Goal: Navigation & Orientation: Find specific page/section

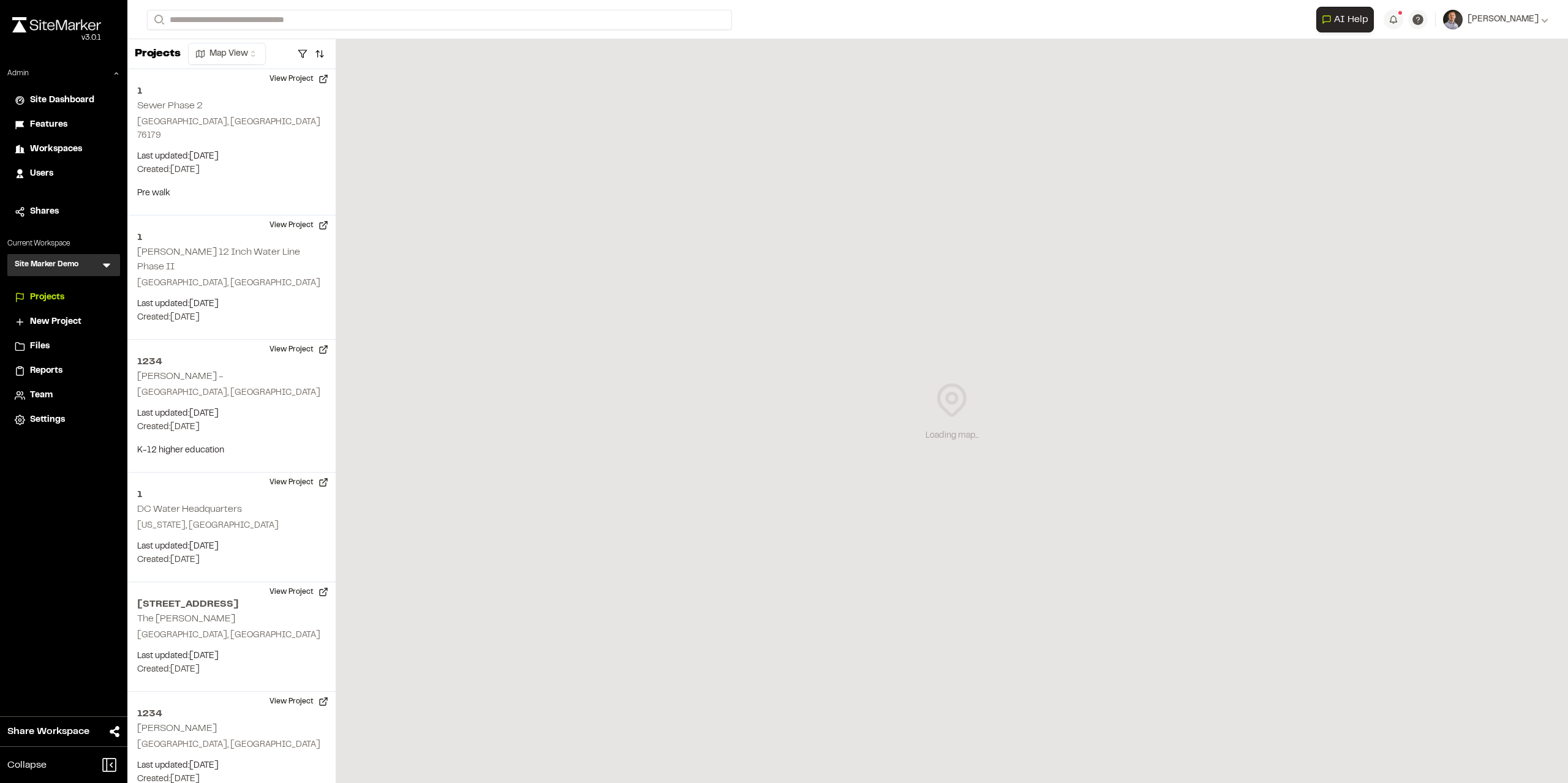
click at [50, 148] on span "Workspaces" at bounding box center [56, 149] width 52 height 14
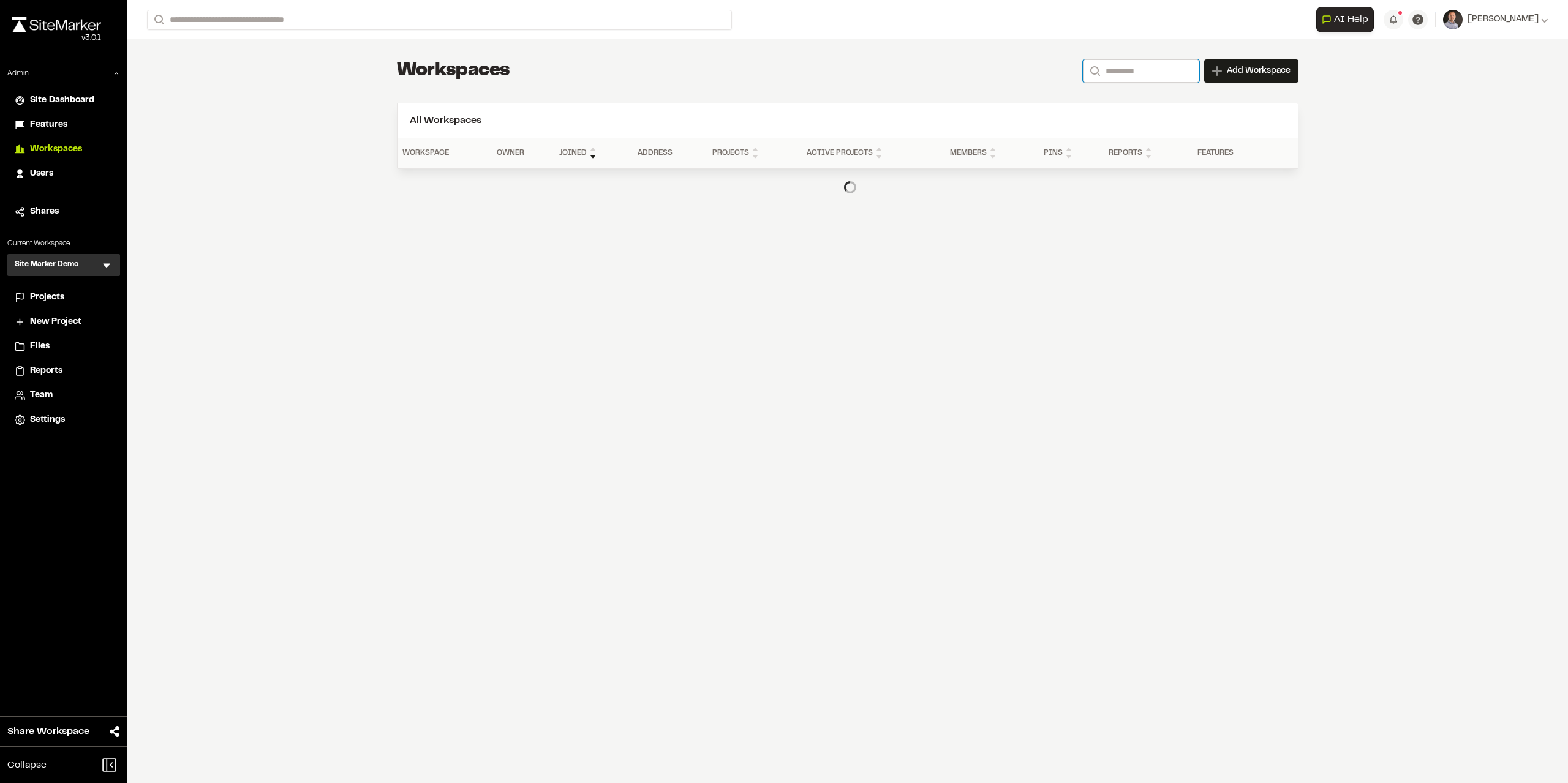
click at [1116, 66] on input "Search" at bounding box center [1141, 71] width 117 height 24
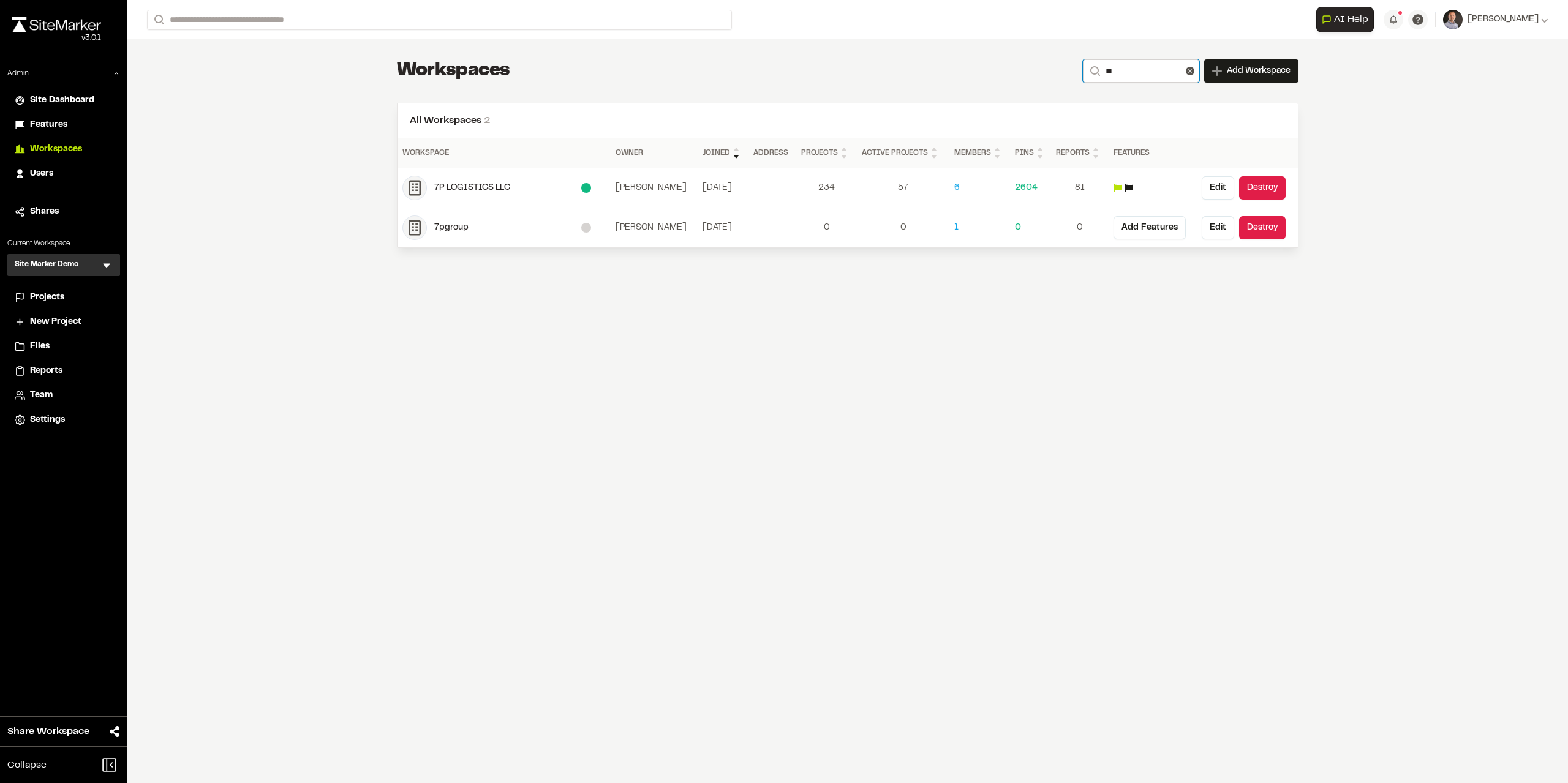
type input "**"
click at [473, 179] on div "7P LOGISTICS LLC" at bounding box center [504, 188] width 203 height 25
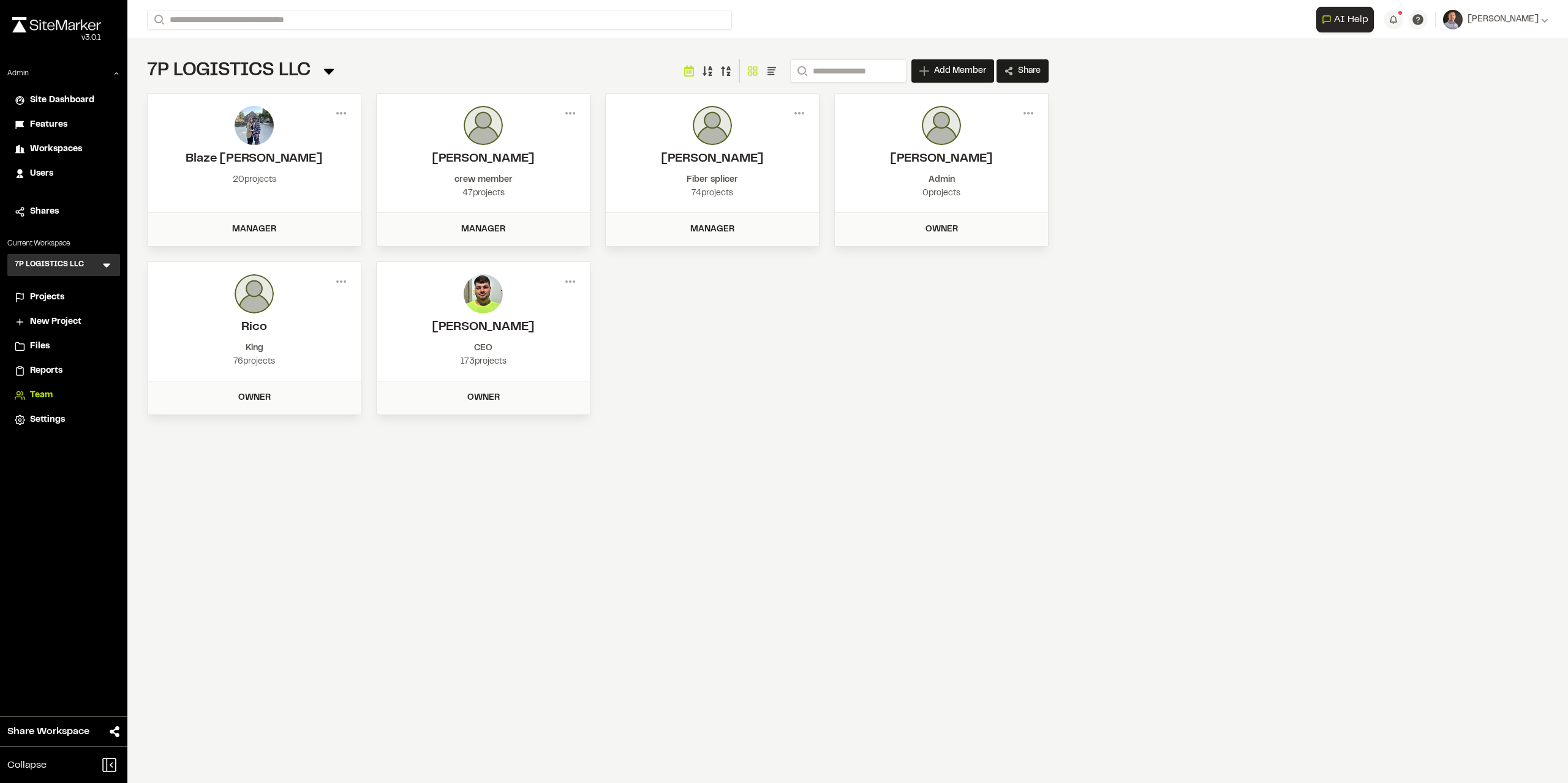
click at [32, 291] on li "Projects" at bounding box center [64, 298] width 113 height 24
drag, startPoint x: 226, startPoint y: 157, endPoint x: 285, endPoint y: 149, distance: 59.5
click at [285, 149] on header "Blaze Krull" at bounding box center [254, 137] width 188 height 63
click at [54, 288] on li "Projects" at bounding box center [64, 298] width 113 height 24
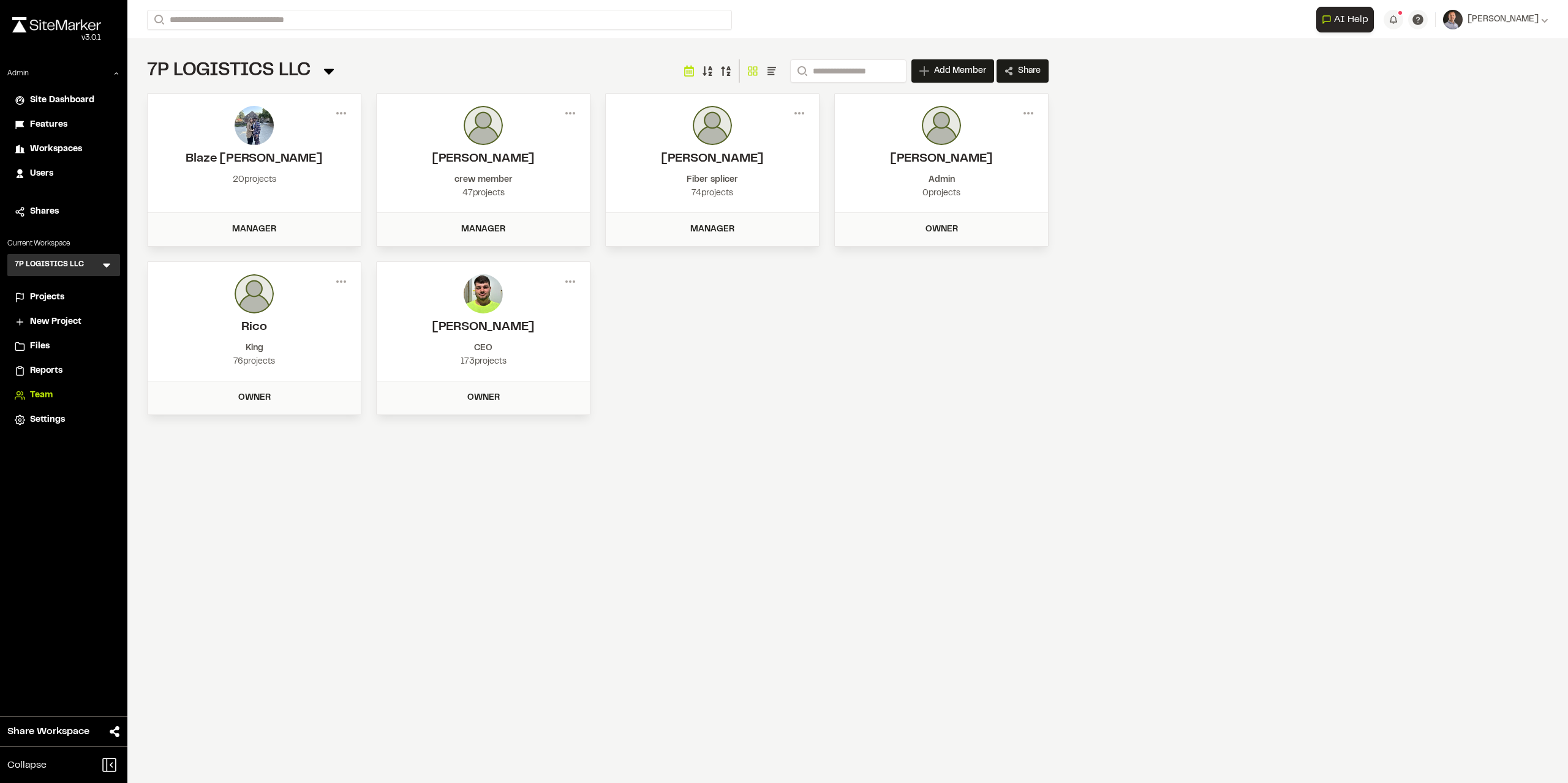
click at [53, 293] on span "Projects" at bounding box center [47, 298] width 34 height 14
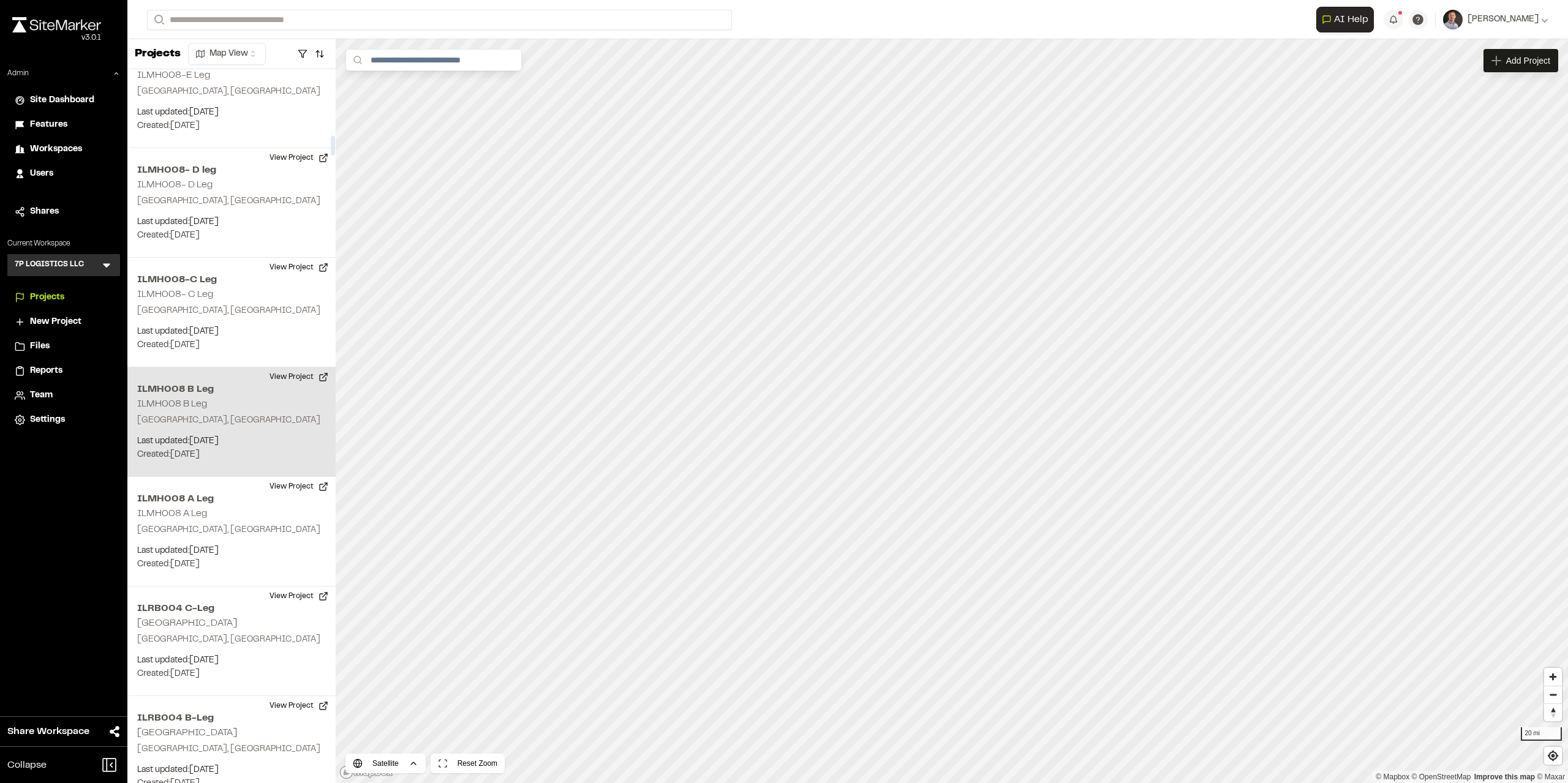
scroll to position [2388, 0]
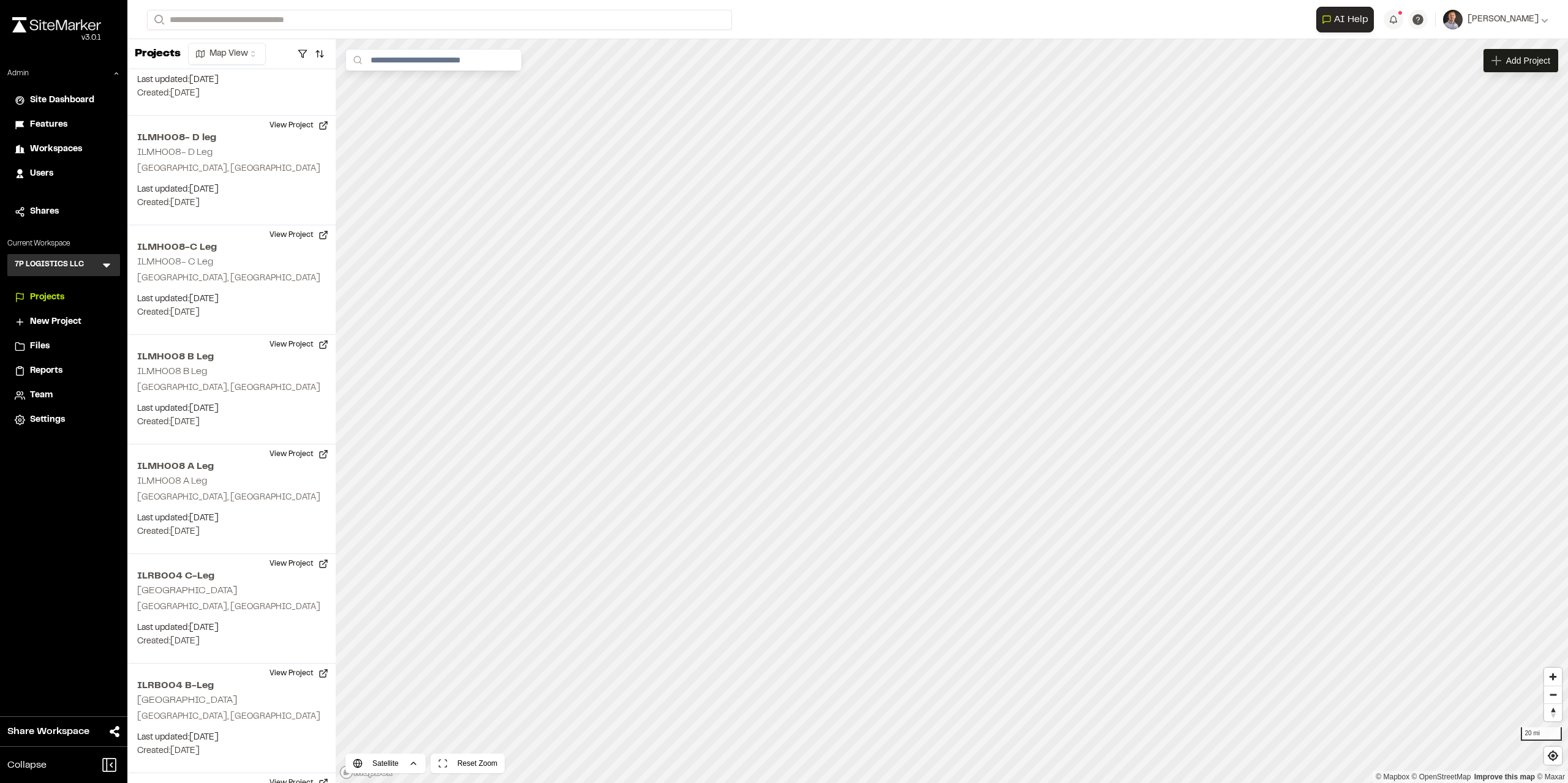
click at [39, 366] on span "Reports" at bounding box center [46, 371] width 32 height 14
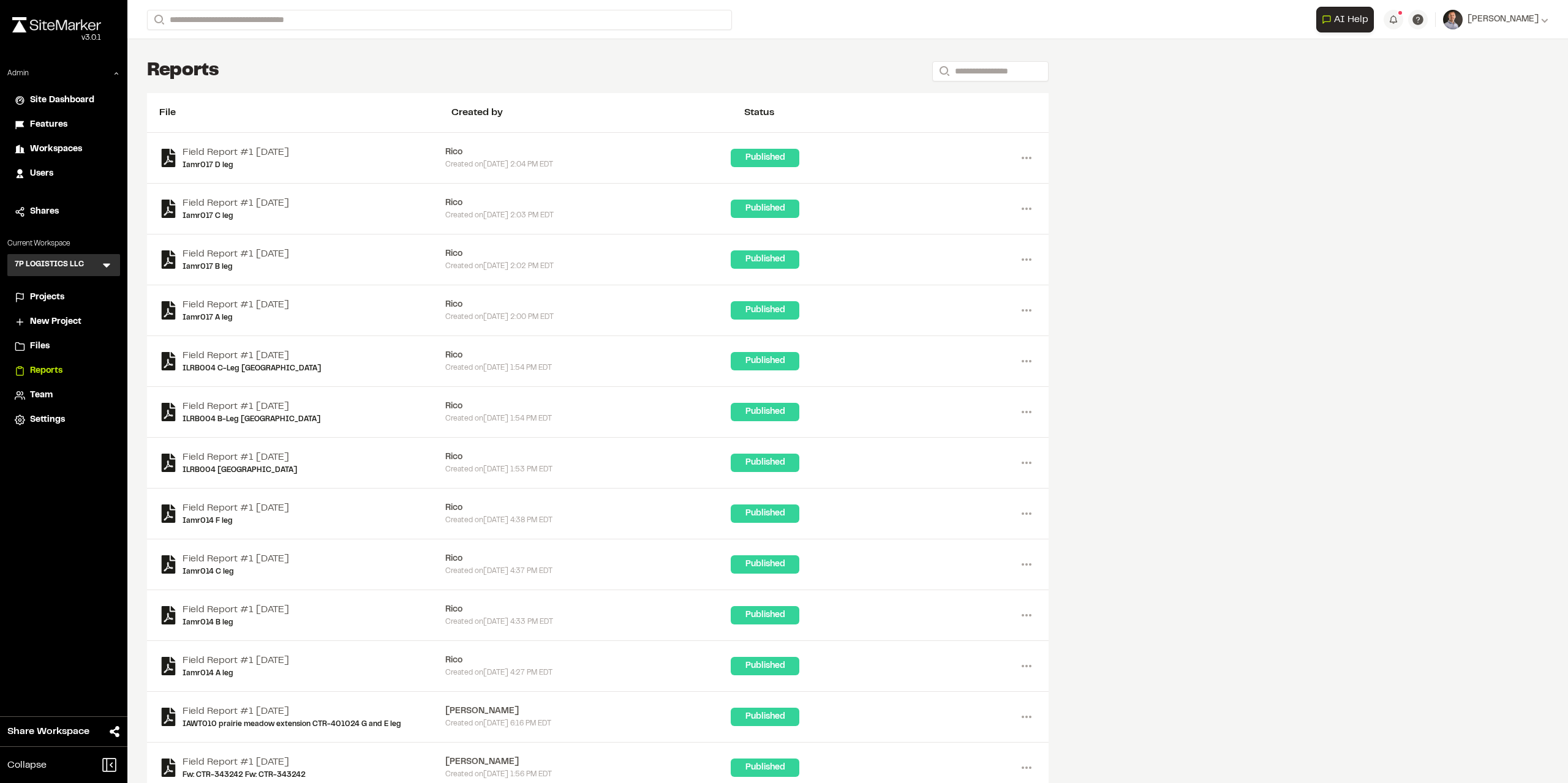
click at [54, 292] on span "Projects" at bounding box center [47, 298] width 34 height 14
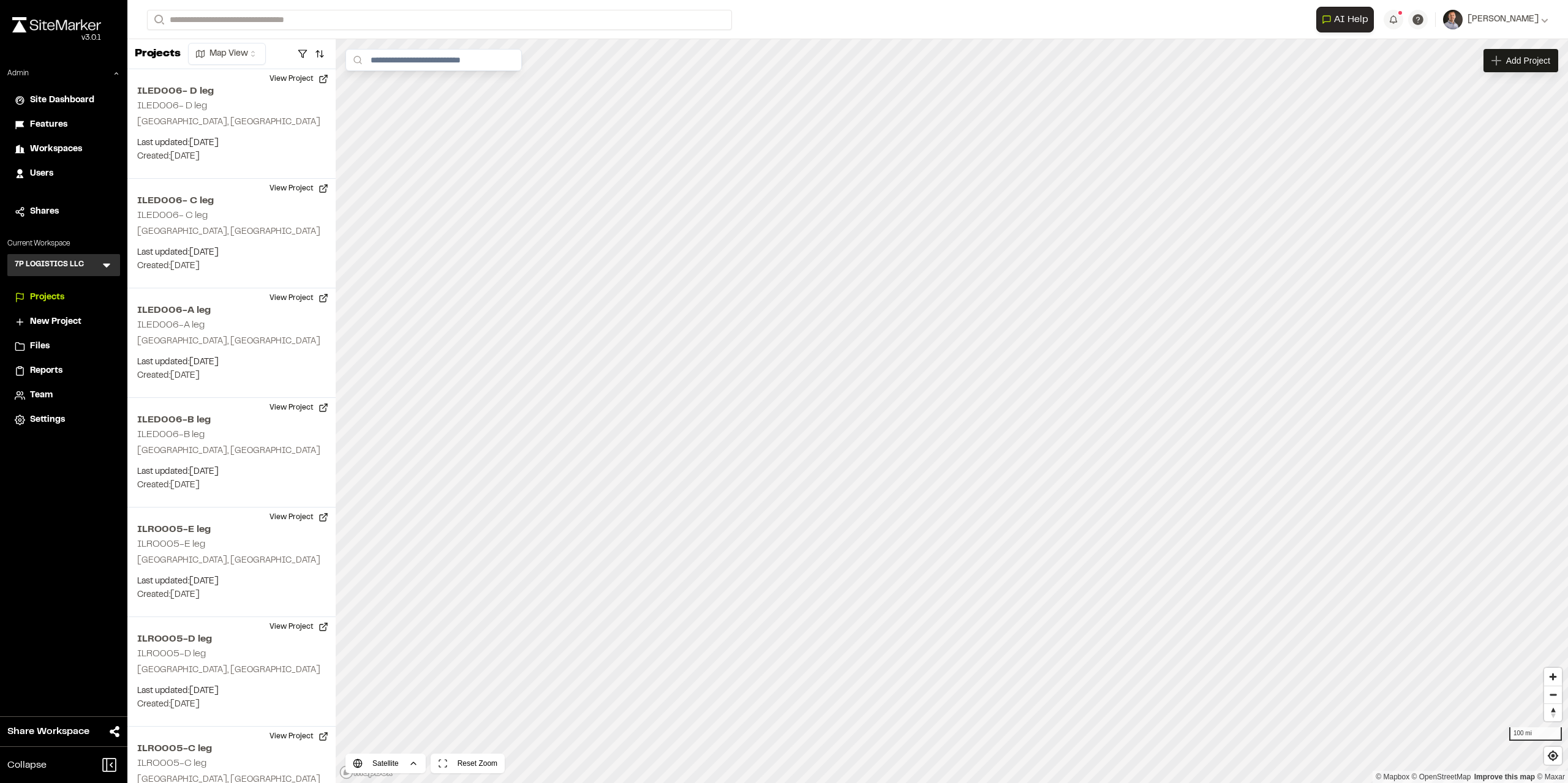
click at [53, 143] on span "Workspaces" at bounding box center [56, 149] width 52 height 14
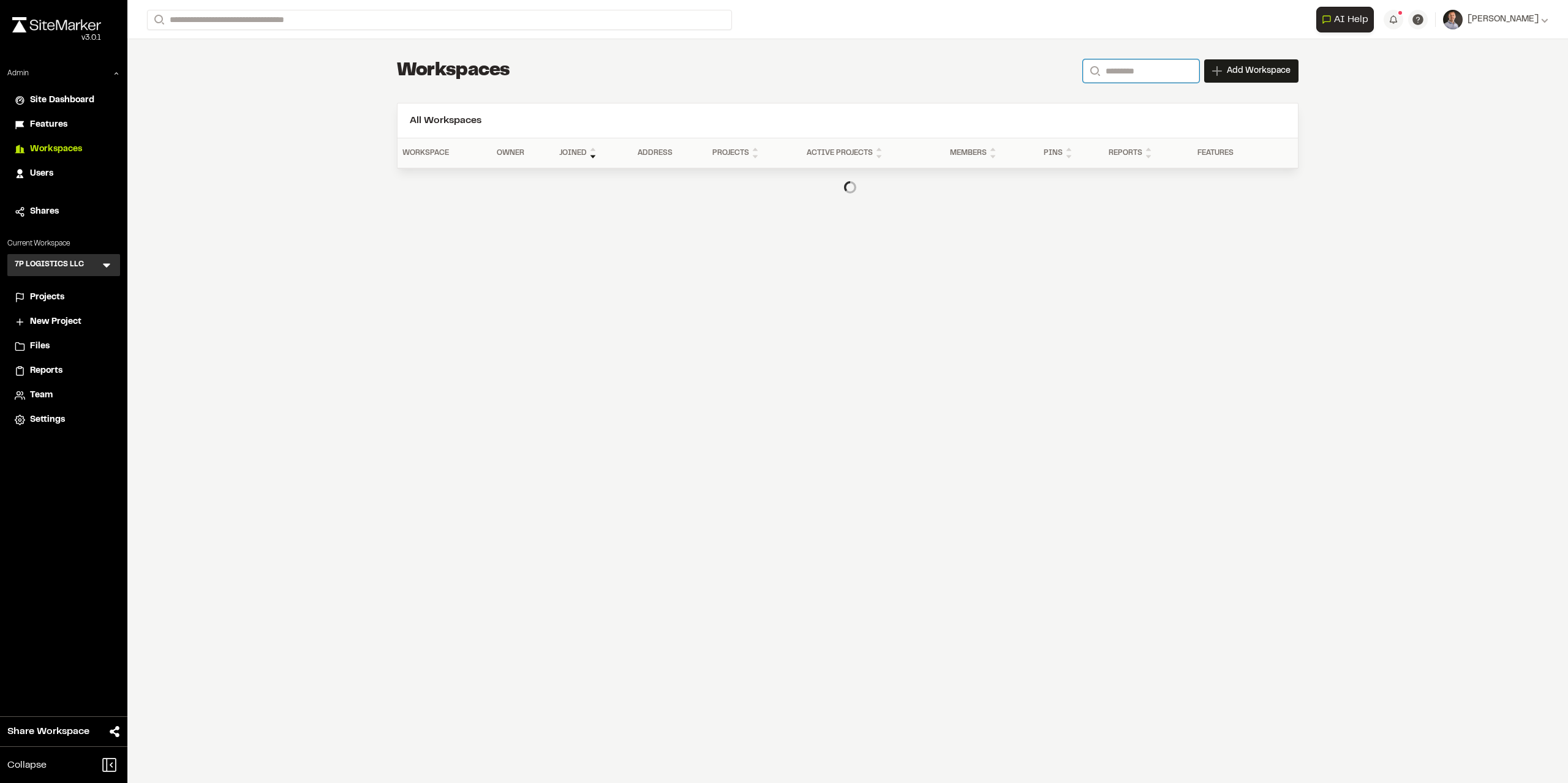
drag, startPoint x: 1132, startPoint y: 76, endPoint x: 1138, endPoint y: 72, distance: 7.2
click at [1131, 76] on input "Search" at bounding box center [1141, 71] width 117 height 24
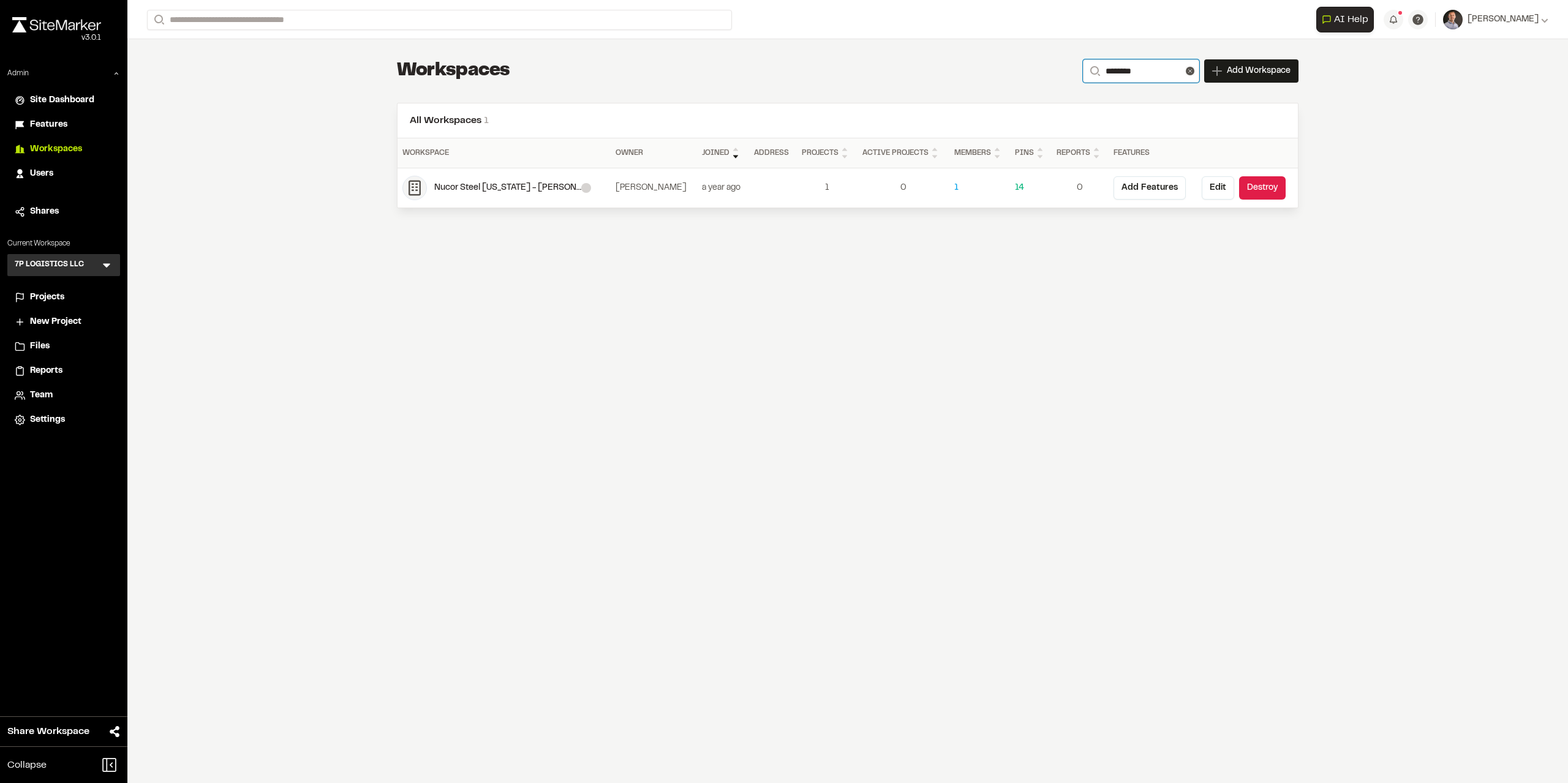
type input "********"
click at [516, 186] on div "Nucor Steel [US_STATE] - [PERSON_NAME] Site" at bounding box center [507, 188] width 147 height 14
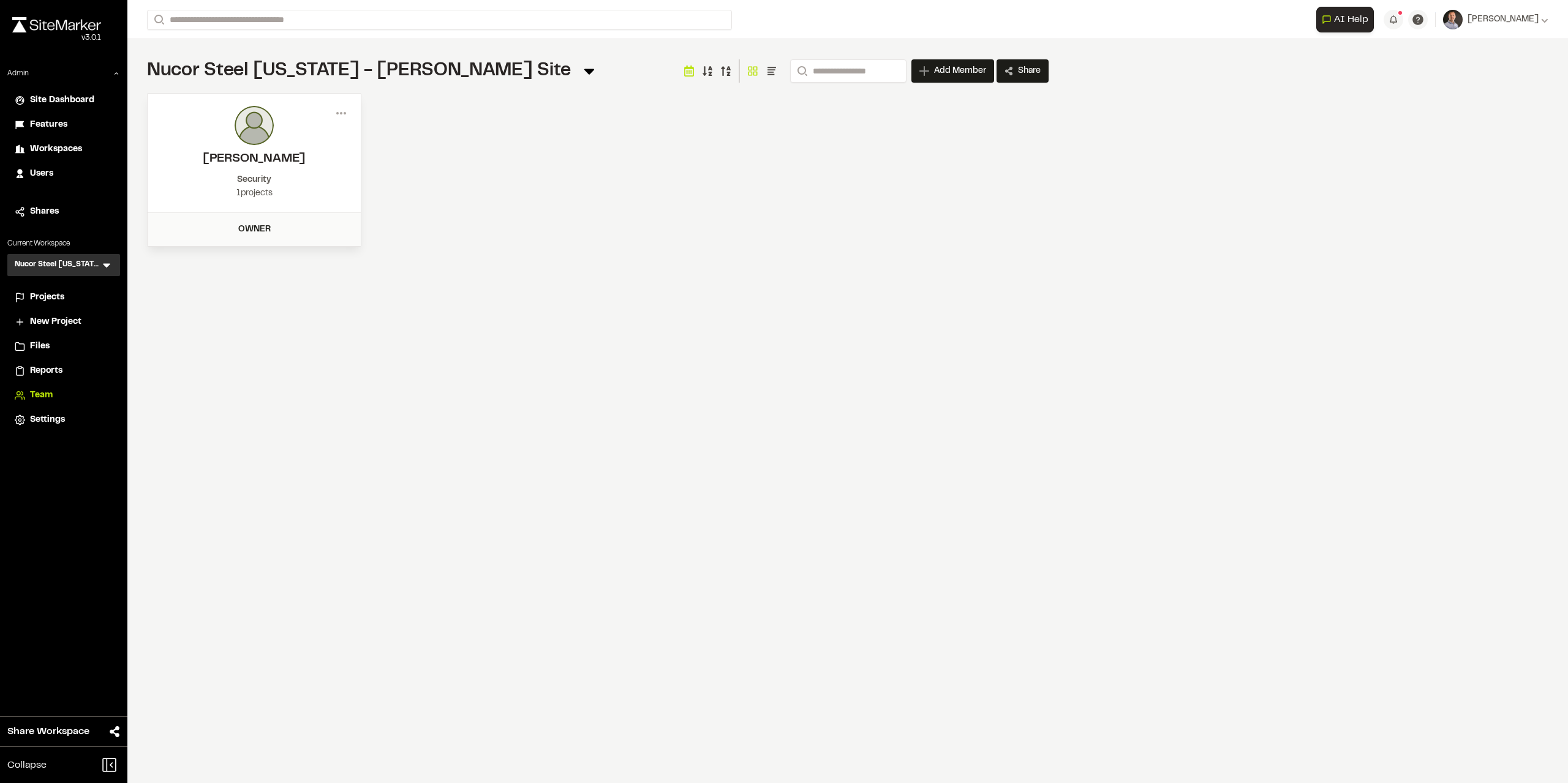
click at [46, 296] on span "Projects" at bounding box center [47, 298] width 34 height 14
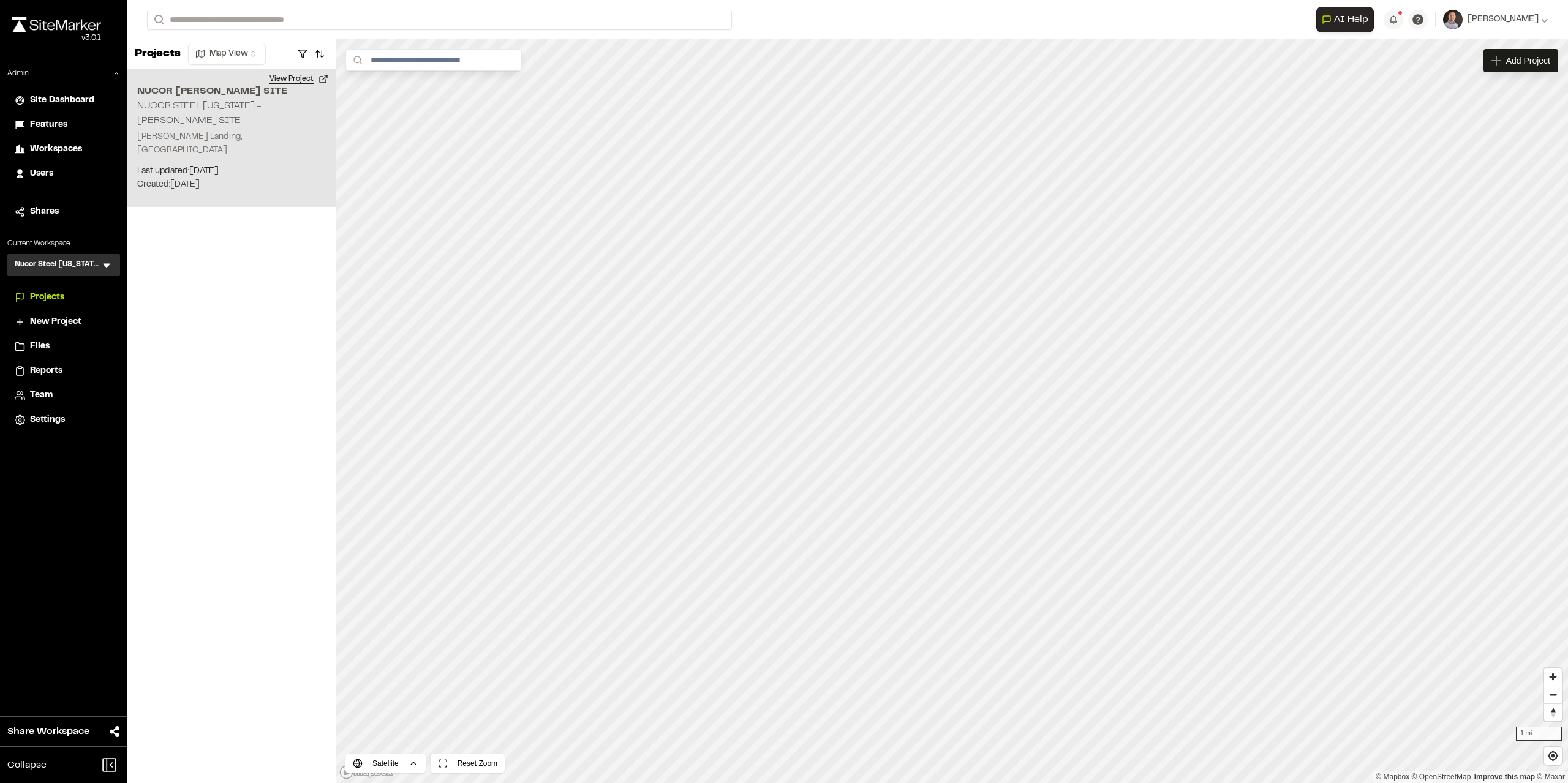
click at [297, 82] on button "View Project" at bounding box center [299, 79] width 74 height 20
click at [190, 87] on h2 "NUCOR [PERSON_NAME] SITE" at bounding box center [231, 91] width 188 height 15
click at [307, 76] on button "View Project" at bounding box center [299, 79] width 74 height 20
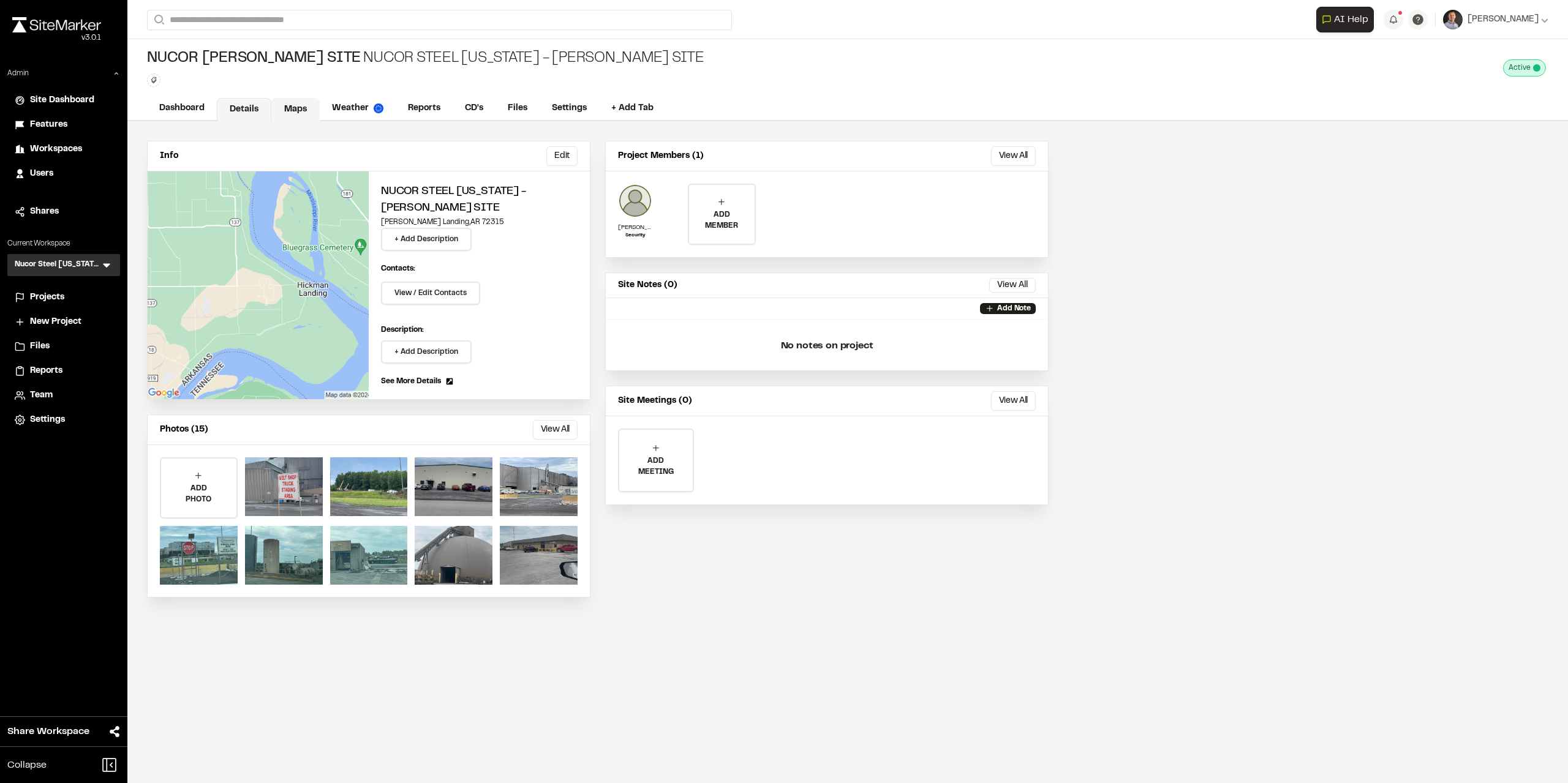
click at [300, 113] on link "Maps" at bounding box center [296, 110] width 48 height 24
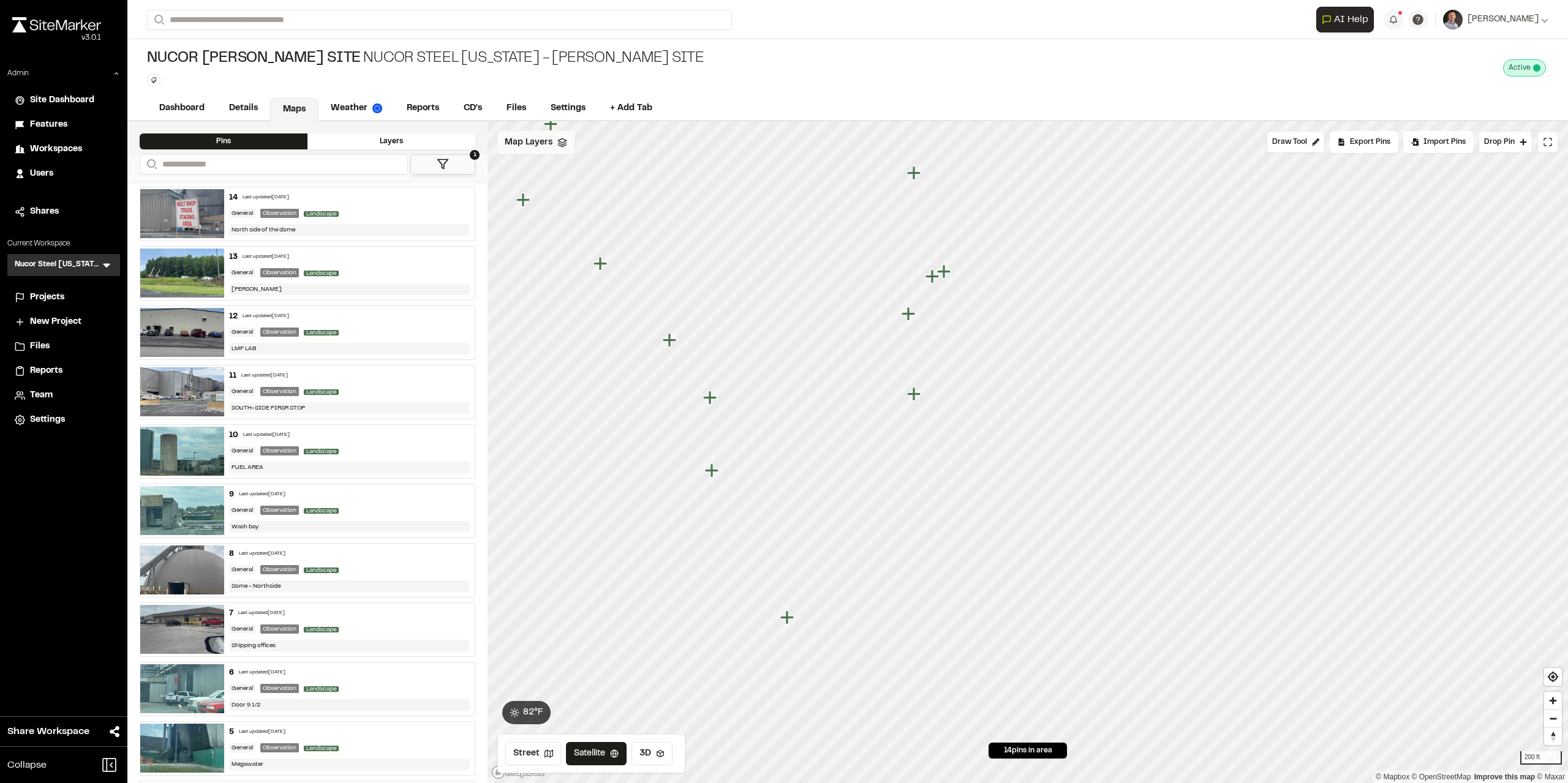
click at [517, 148] on span "Map Layers" at bounding box center [528, 143] width 48 height 14
click at [571, 187] on span "TOPOGRAPHICAL" at bounding box center [570, 195] width 84 height 15
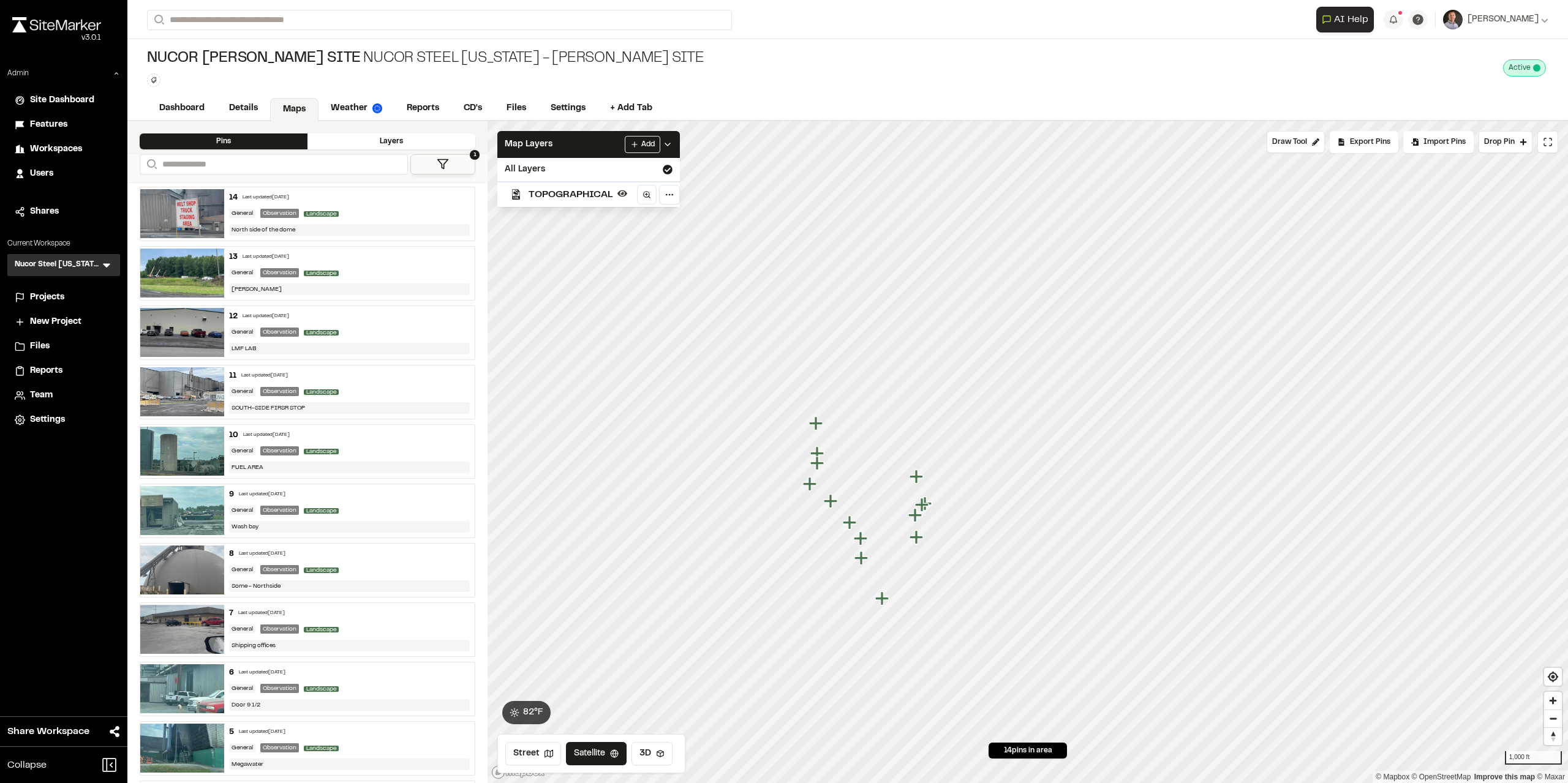
click at [573, 193] on span "TOPOGRAPHICAL" at bounding box center [570, 195] width 84 height 15
click at [430, 112] on link "Reports" at bounding box center [423, 110] width 58 height 24
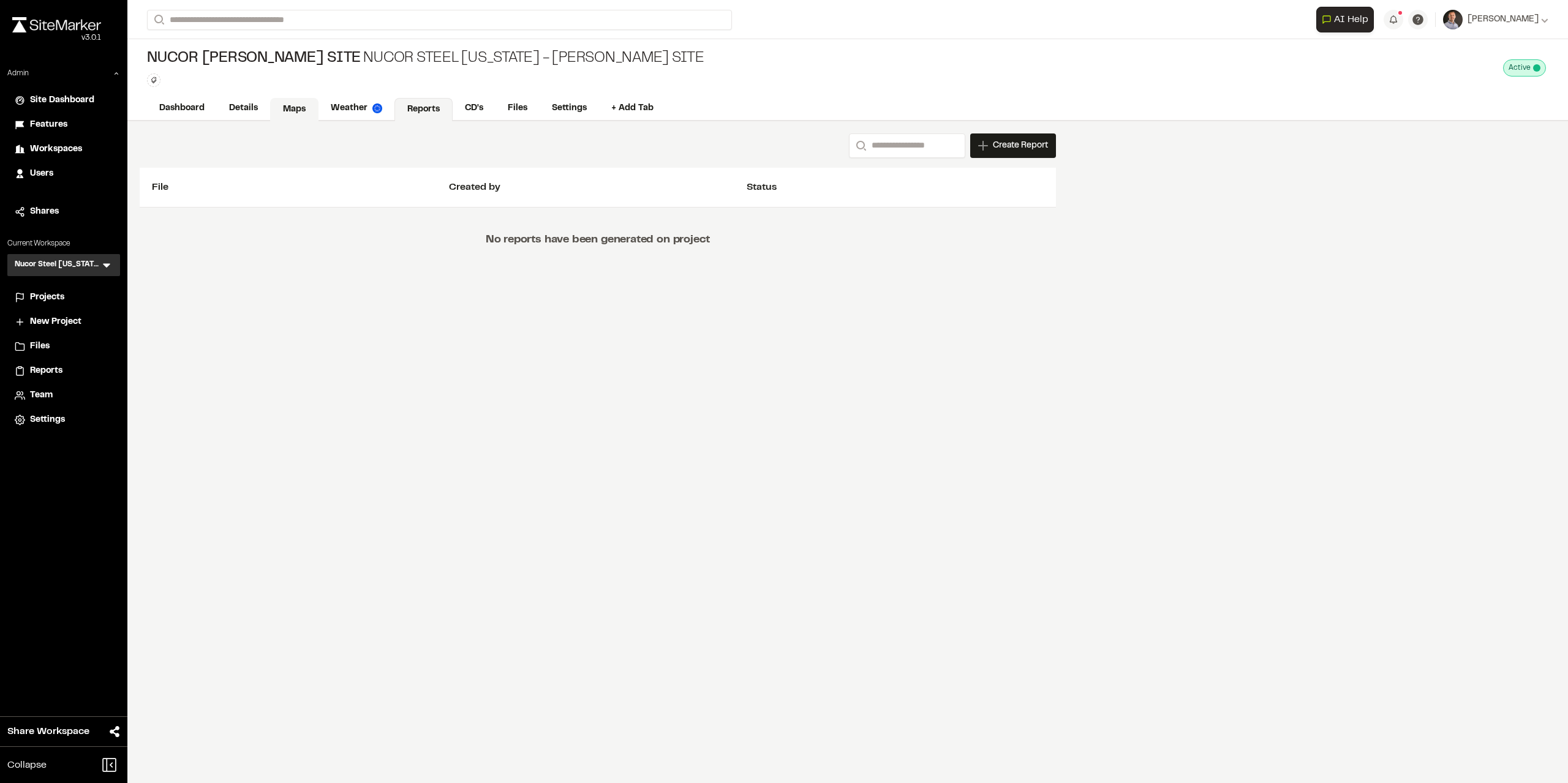
click at [294, 115] on link "Maps" at bounding box center [295, 110] width 48 height 24
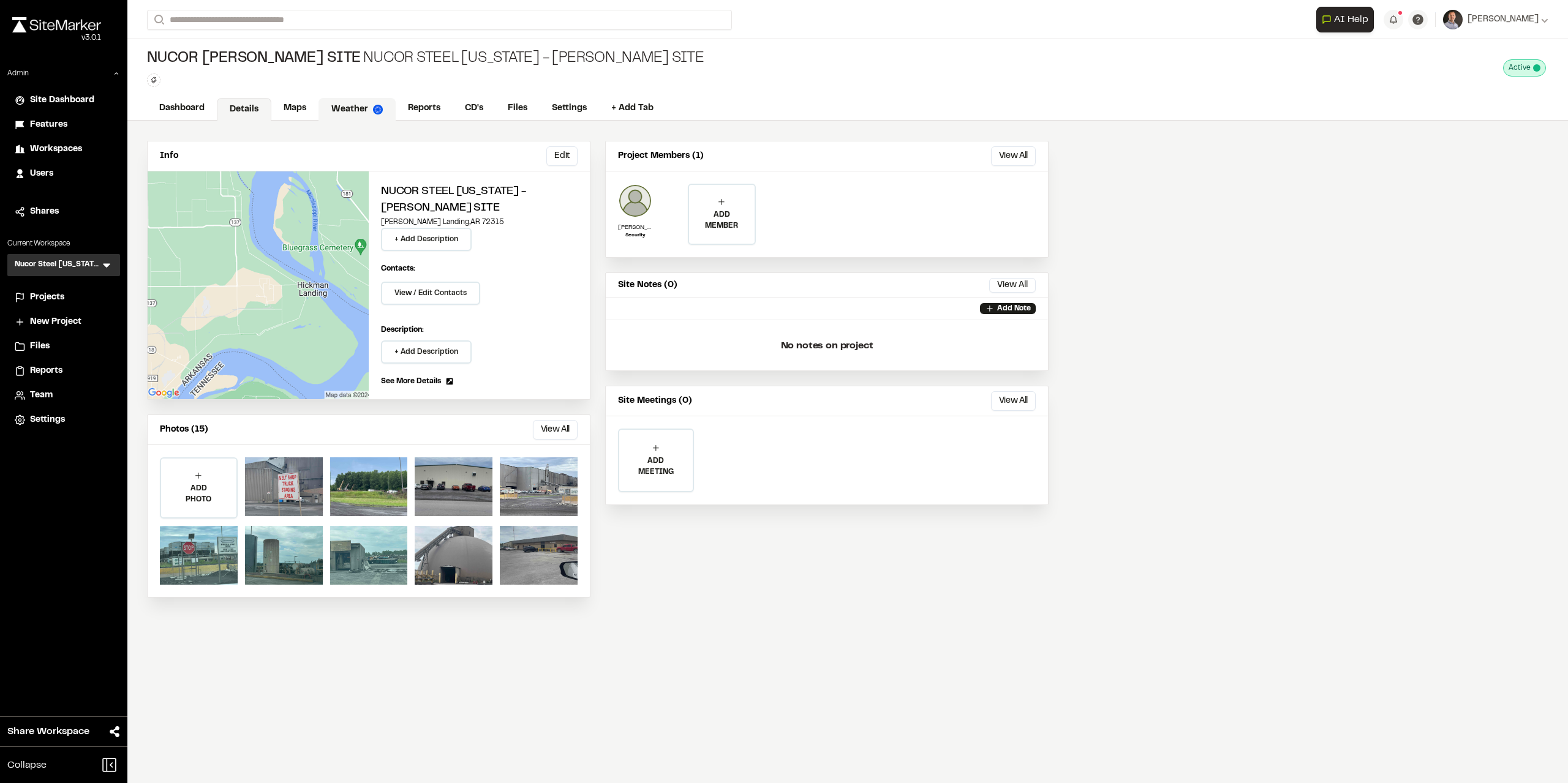
click at [358, 102] on link "Weather" at bounding box center [357, 110] width 77 height 24
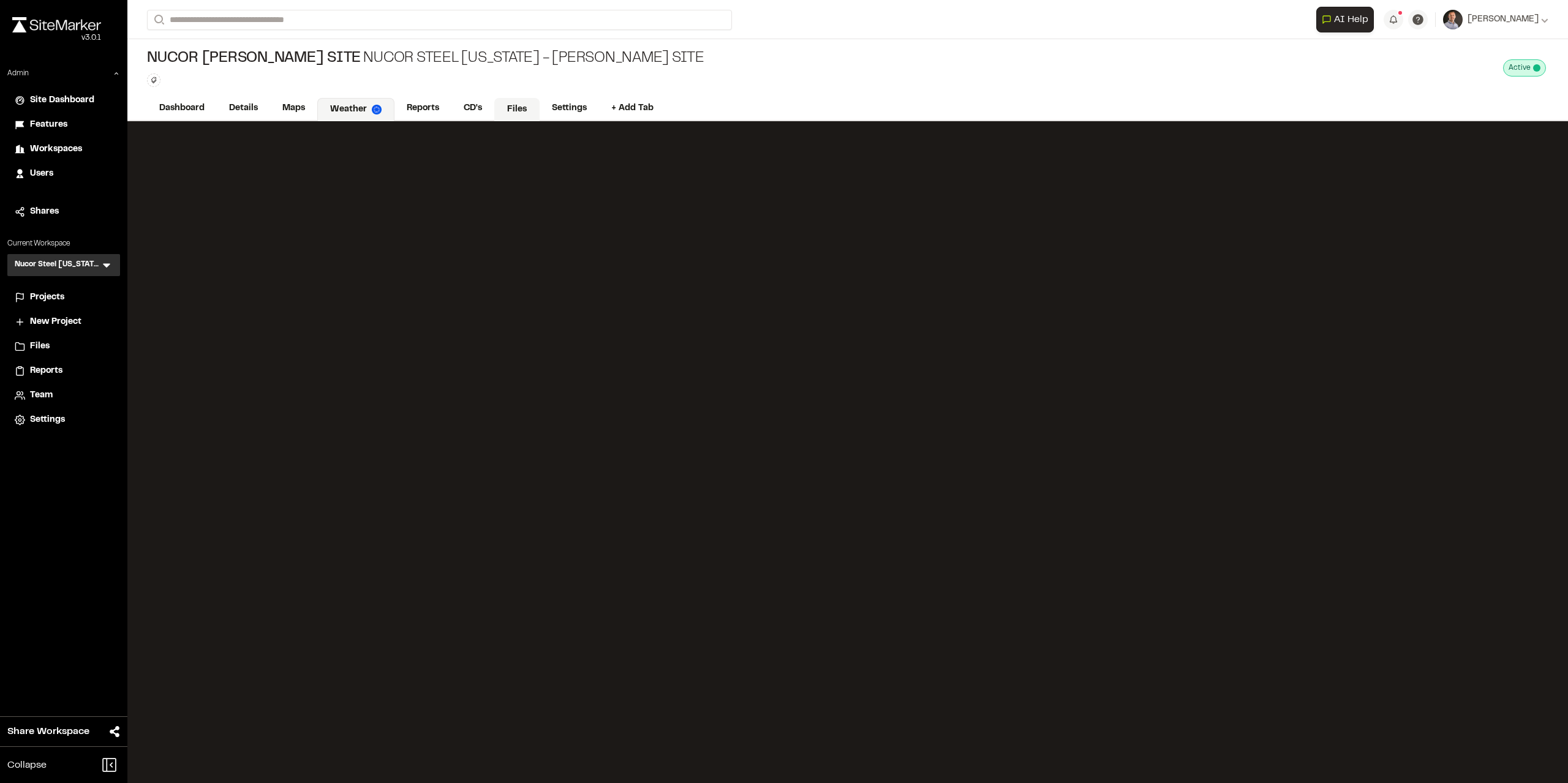
click at [520, 110] on link "Files" at bounding box center [516, 110] width 45 height 24
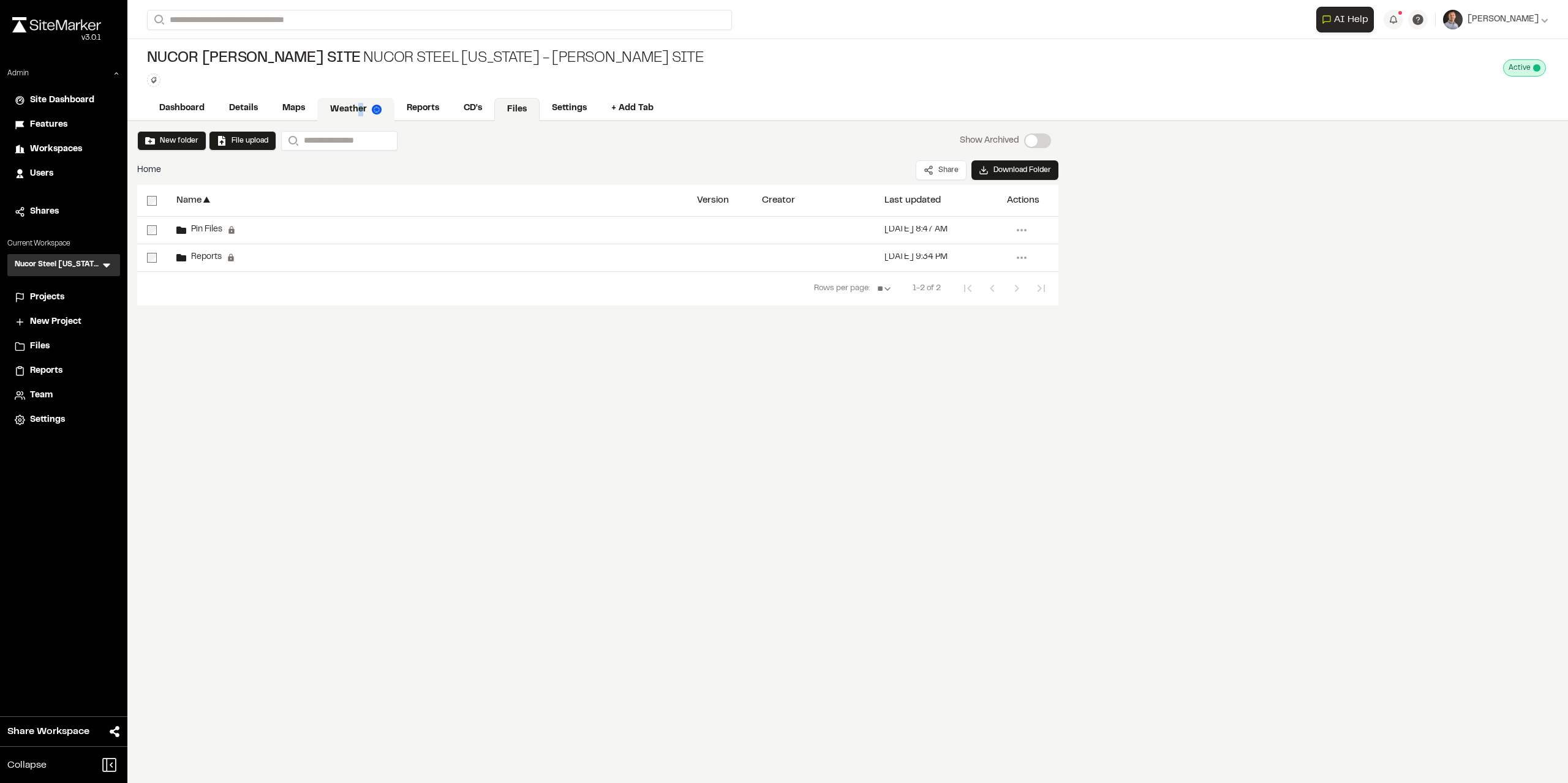
click at [360, 115] on link "Weather" at bounding box center [356, 110] width 77 height 24
